Goal: Information Seeking & Learning: Learn about a topic

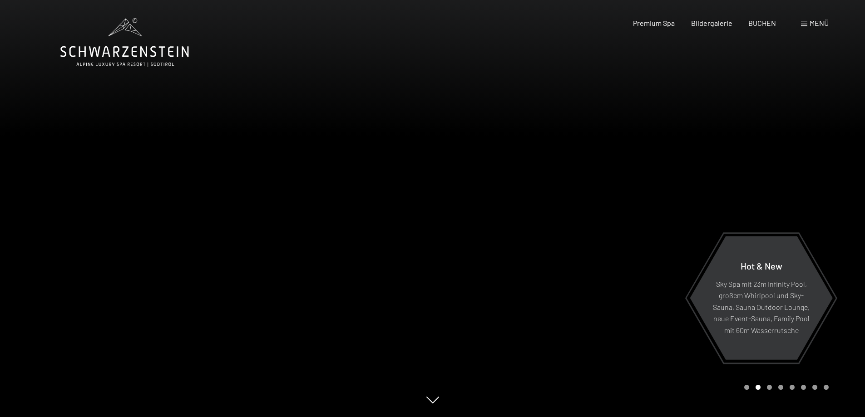
click at [585, 158] on div at bounding box center [649, 208] width 433 height 417
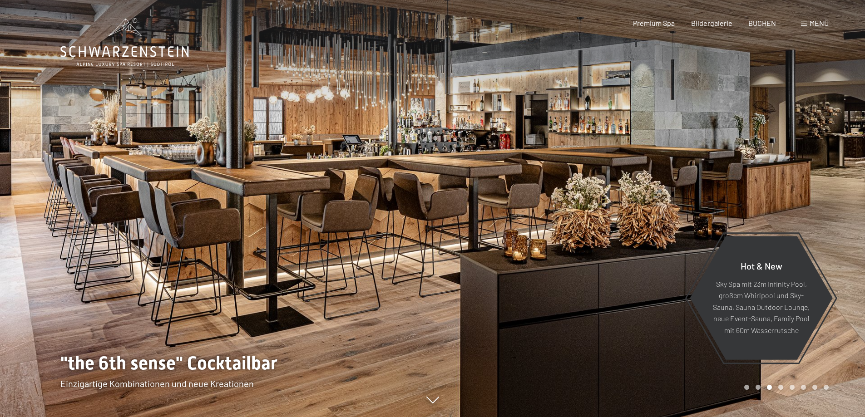
click at [490, 218] on div at bounding box center [649, 208] width 433 height 417
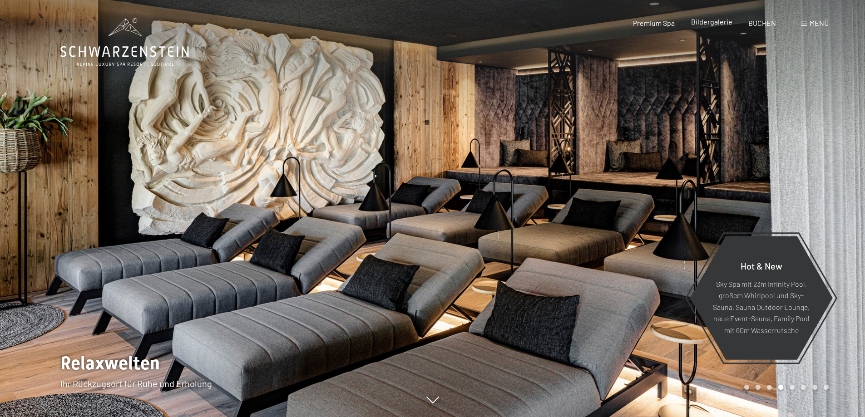
click at [712, 24] on span "Bildergalerie" at bounding box center [711, 21] width 41 height 9
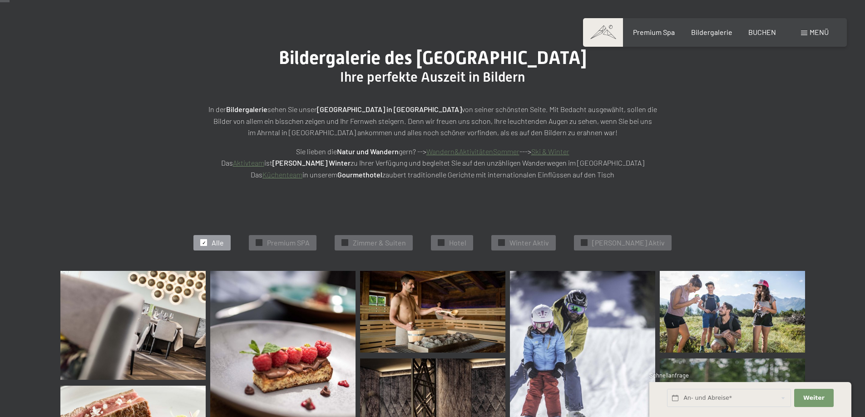
scroll to position [136, 0]
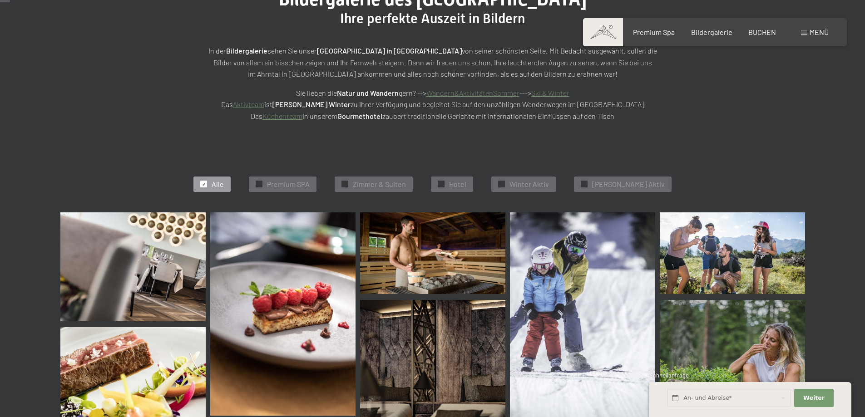
click at [485, 91] on link "Wandern&AktivitätenSommer" at bounding box center [472, 92] width 93 height 9
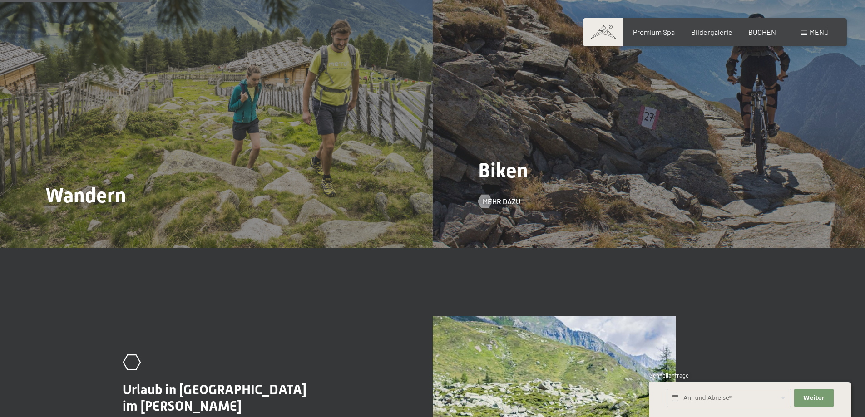
scroll to position [1044, 0]
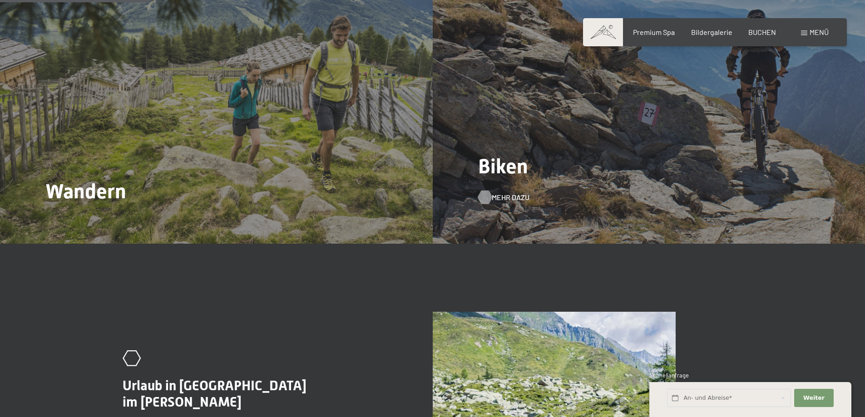
click at [518, 192] on span "Mehr dazu" at bounding box center [511, 197] width 38 height 10
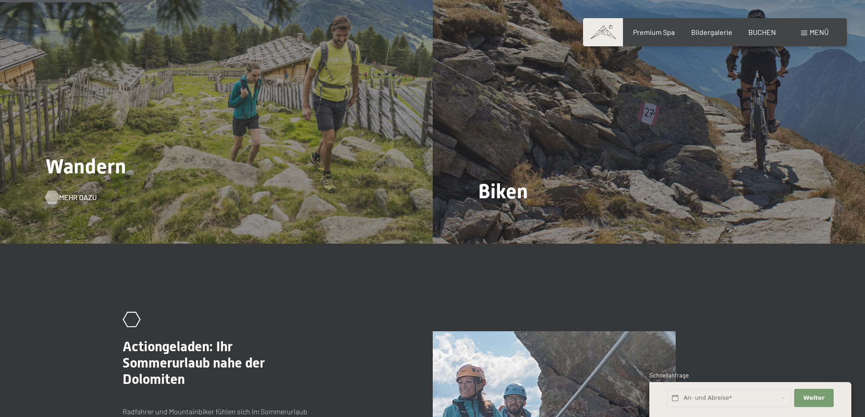
click at [67, 192] on span "Mehr dazu" at bounding box center [78, 197] width 38 height 10
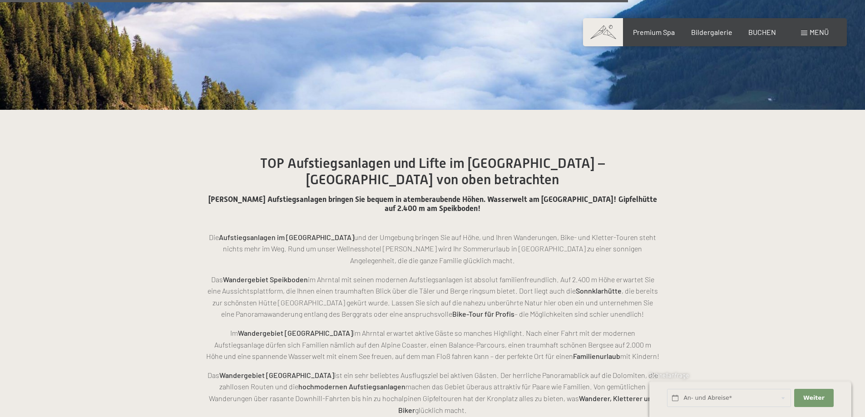
scroll to position [3615, 0]
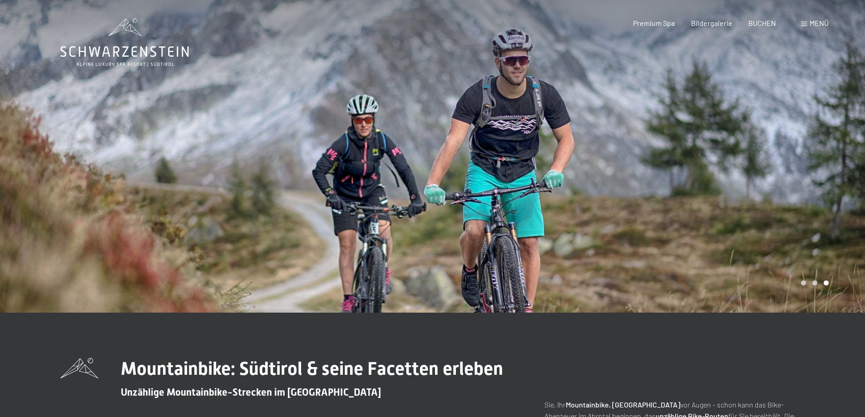
click at [70, 109] on div at bounding box center [216, 156] width 433 height 313
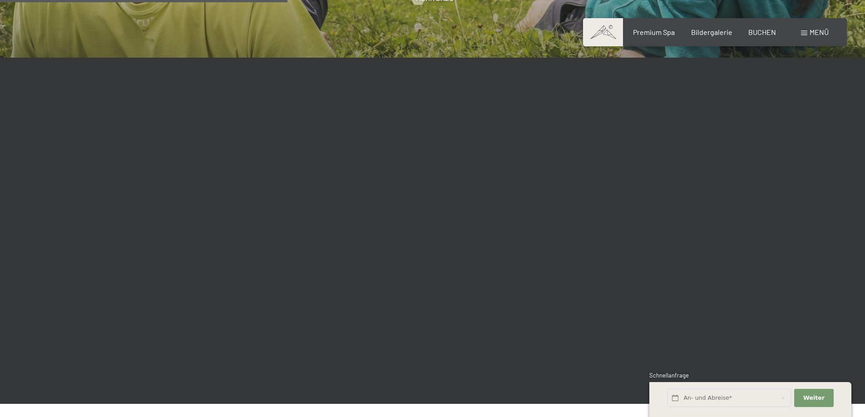
scroll to position [1407, 0]
